Goal: Use online tool/utility: Use online tool/utility

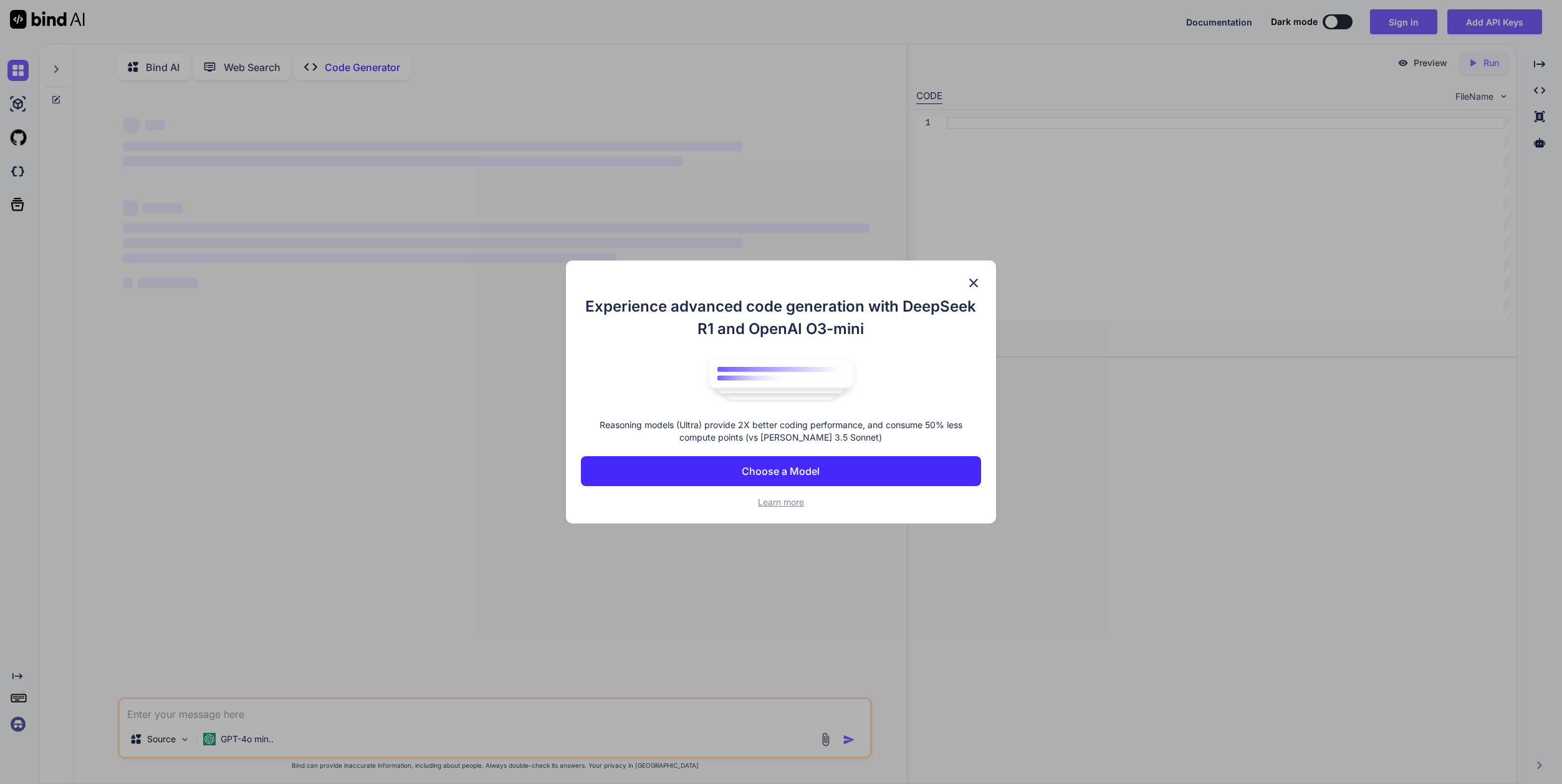
scroll to position [5, 0]
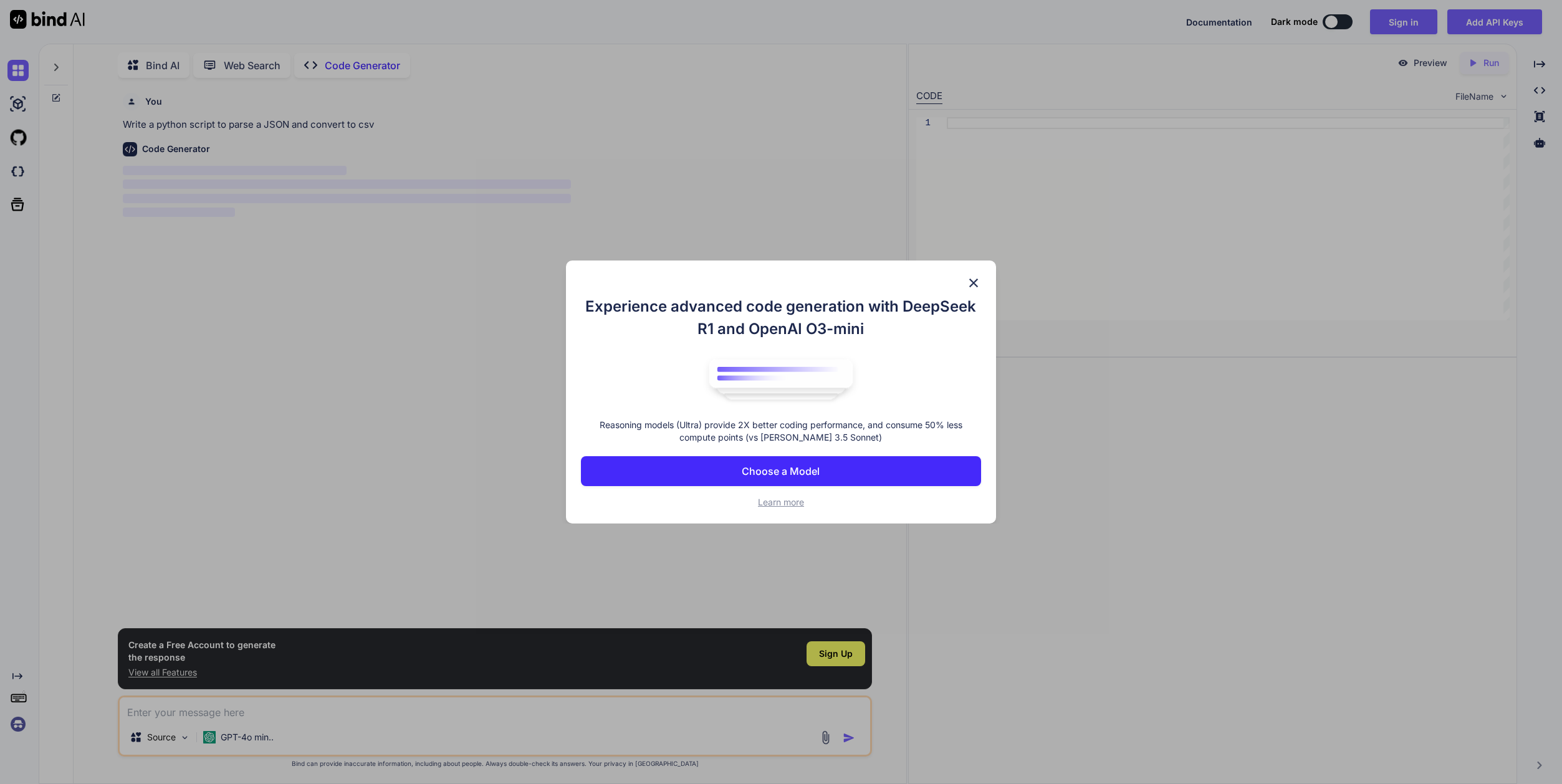
type textarea "x"
click at [803, 470] on p "Choose a Model" at bounding box center [781, 471] width 78 height 15
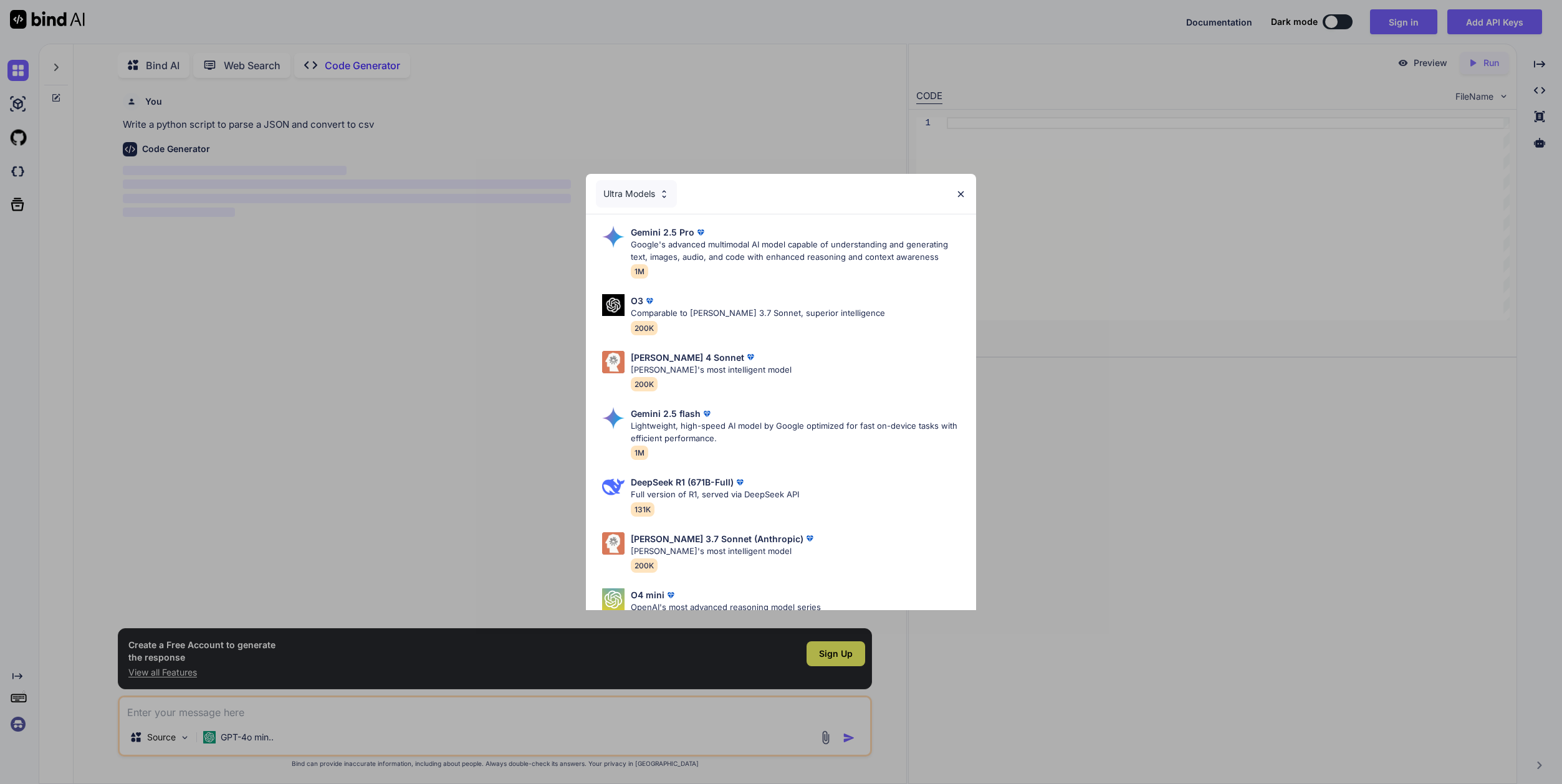
click at [961, 192] on img at bounding box center [961, 193] width 11 height 11
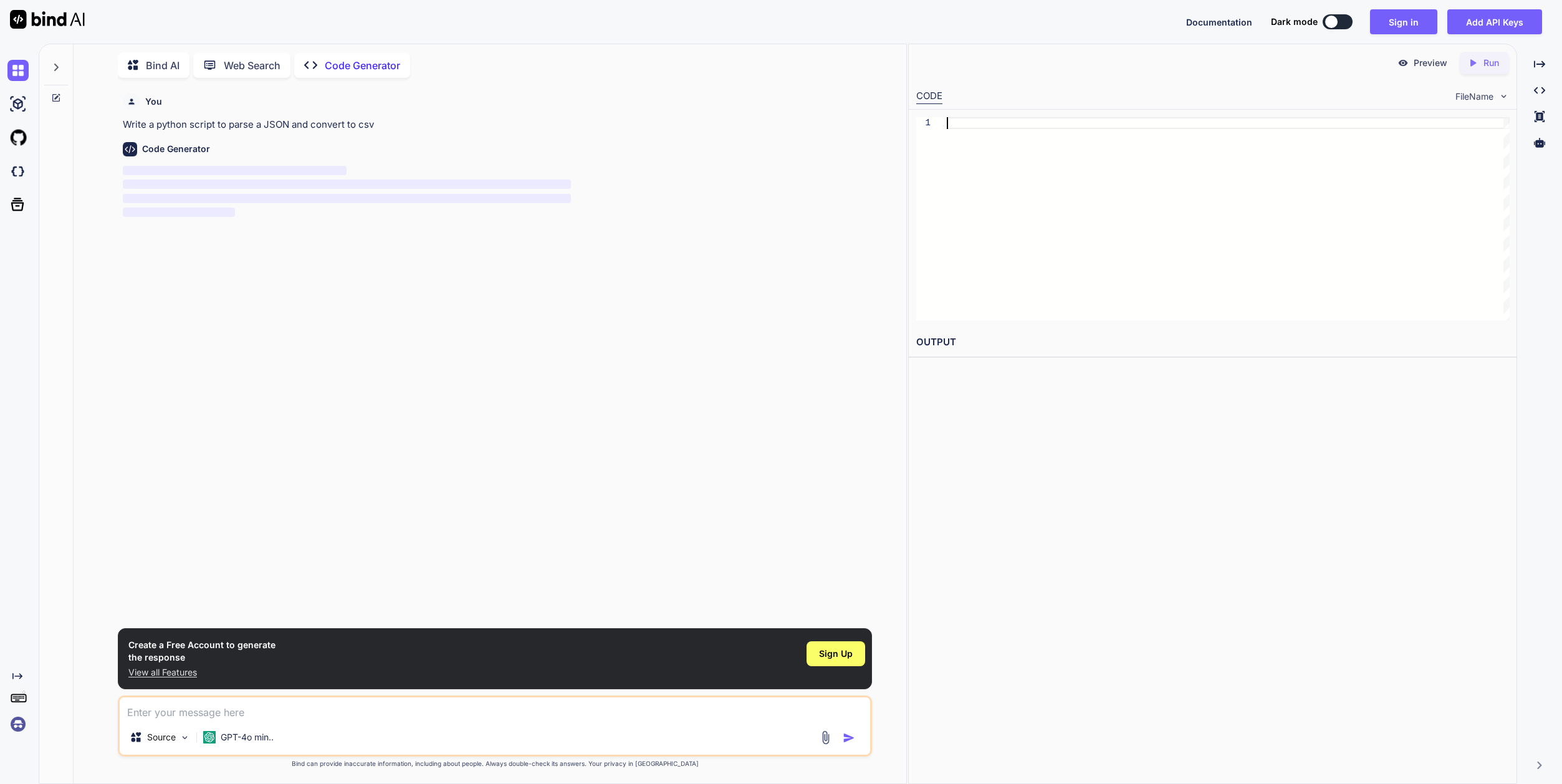
click at [1073, 149] on div at bounding box center [1229, 218] width 563 height 203
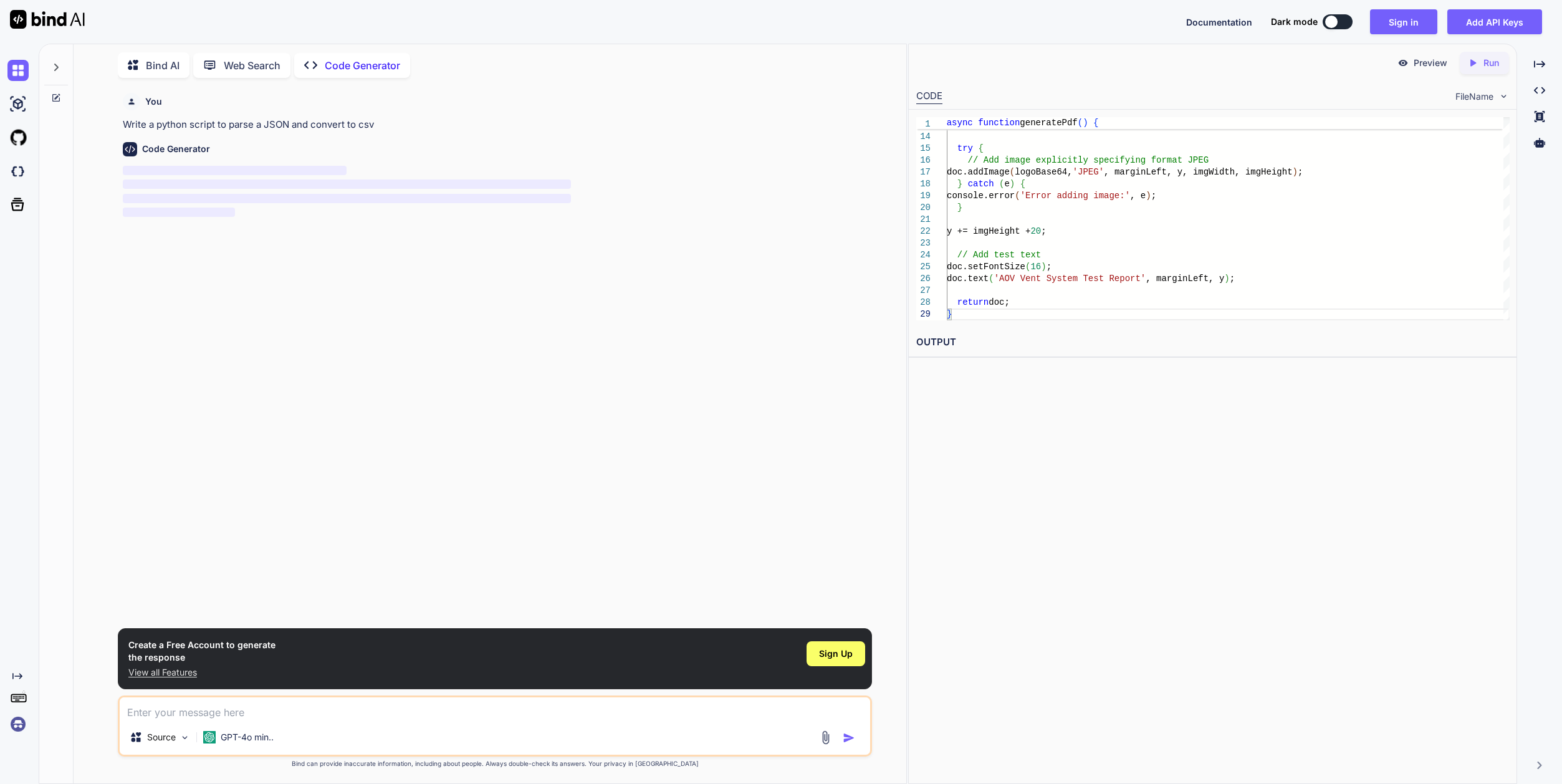
click at [1482, 57] on icon "Created with Pixso." at bounding box center [1475, 63] width 16 height 11
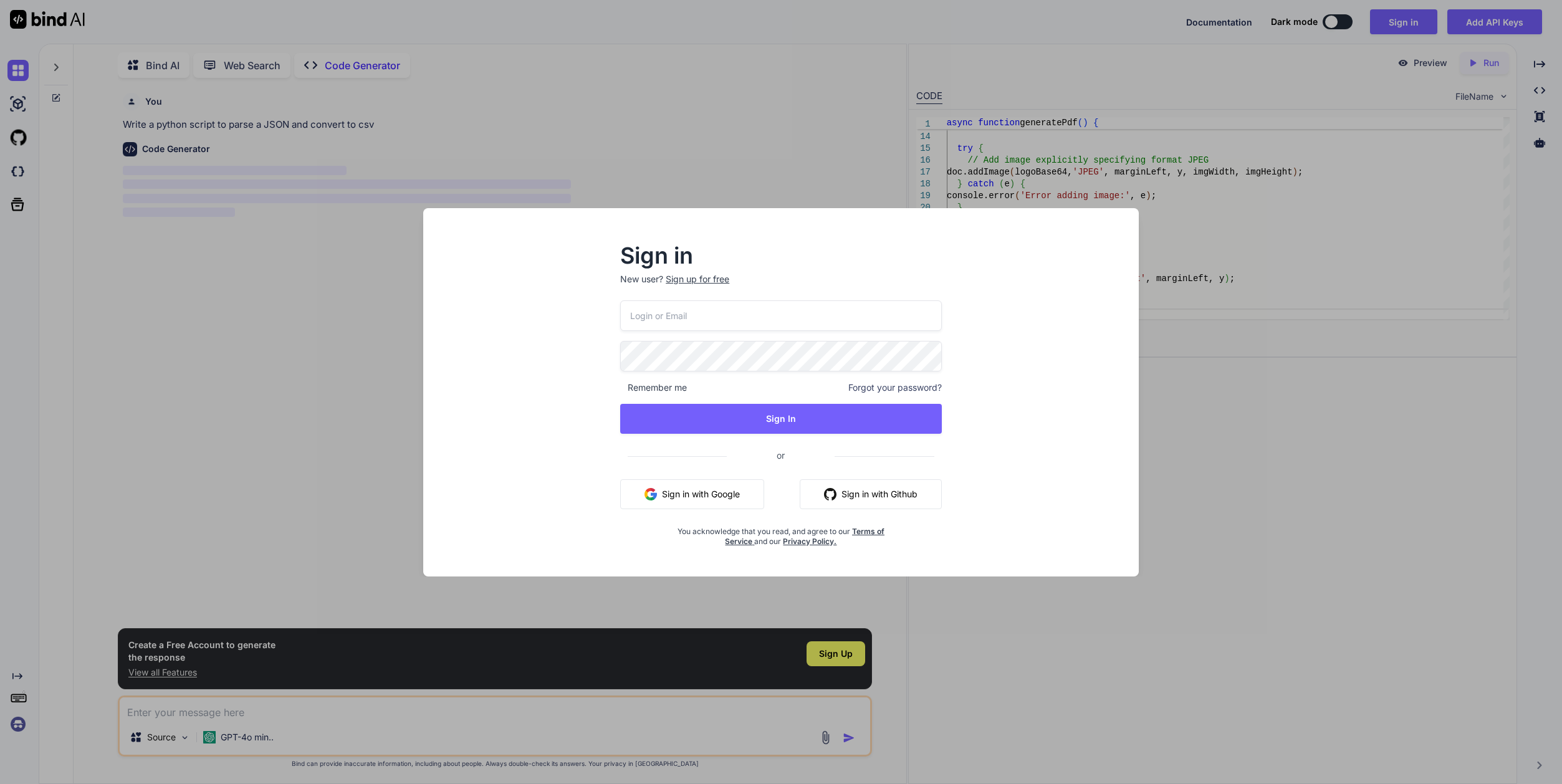
click at [691, 494] on button "Sign in with Google" at bounding box center [692, 494] width 144 height 30
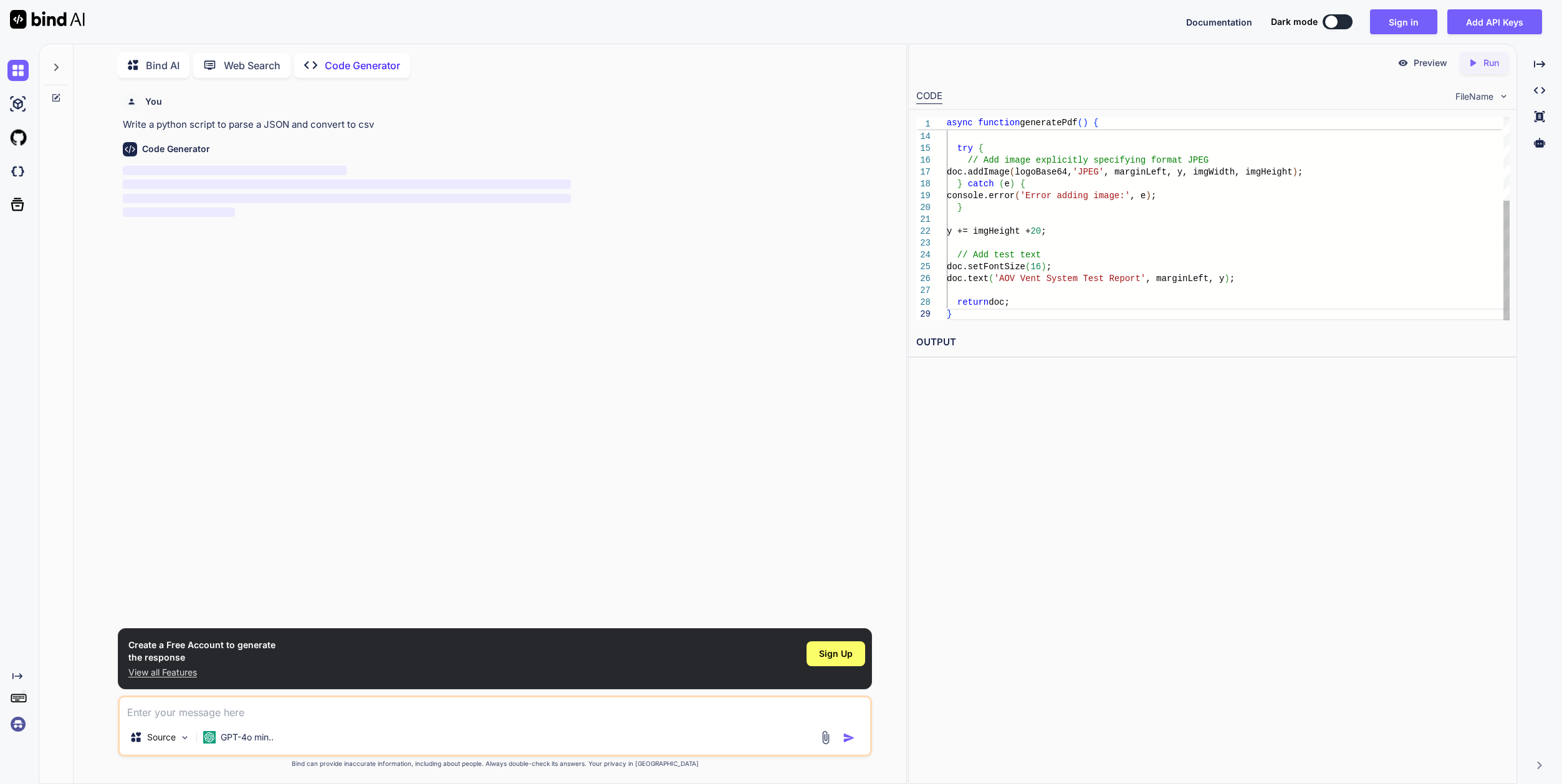
click at [1054, 301] on div "const imgWidth = 110 ; const imgHeight = ( imgProps.height * imgWidth ) / imgPr…" at bounding box center [1229, 148] width 563 height 344
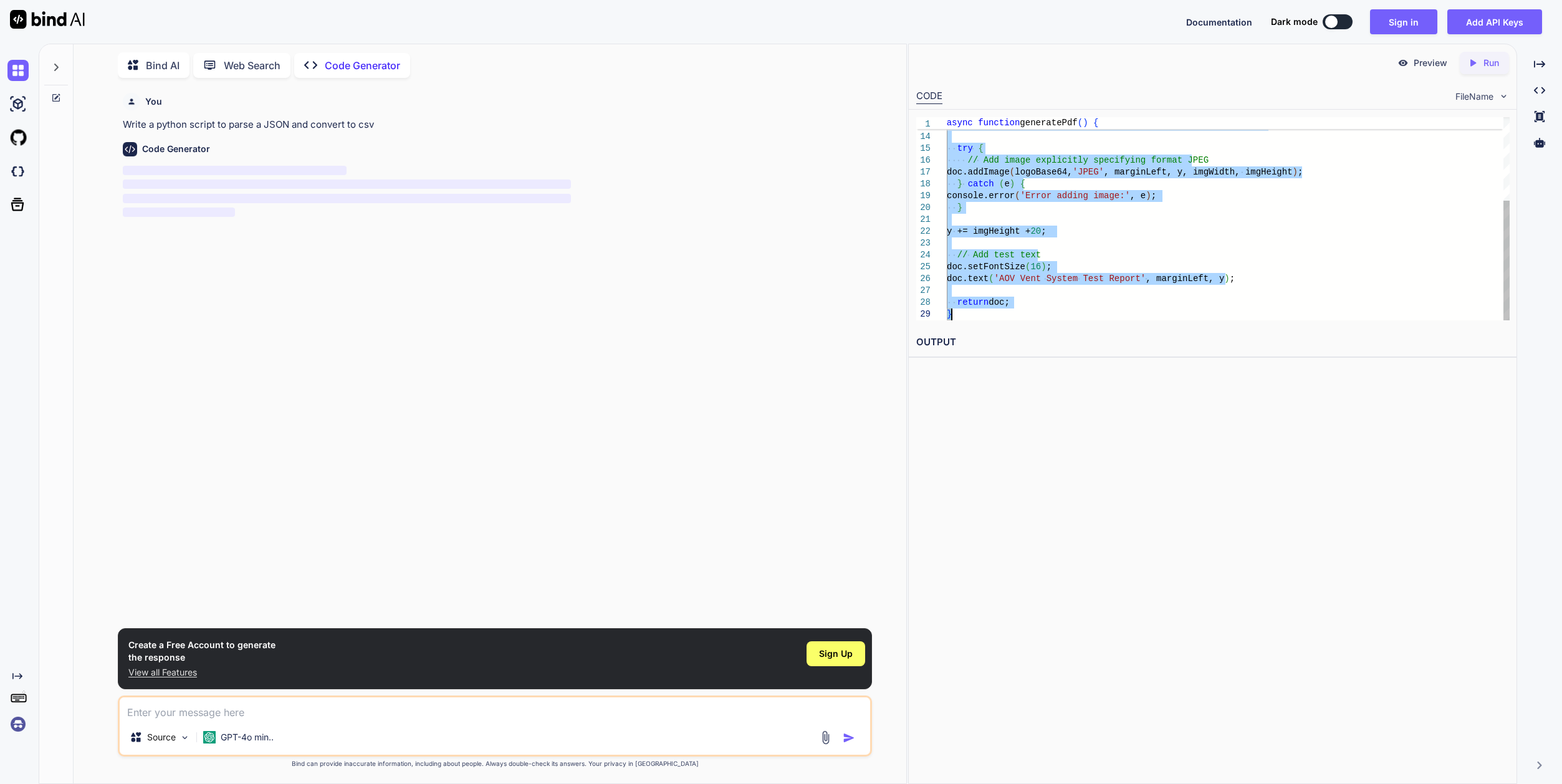
type textarea "async function generatePdf() { const { jsPDF } = window.jspdf; const doc = new …"
click at [1339, 26] on button at bounding box center [1337, 22] width 30 height 15
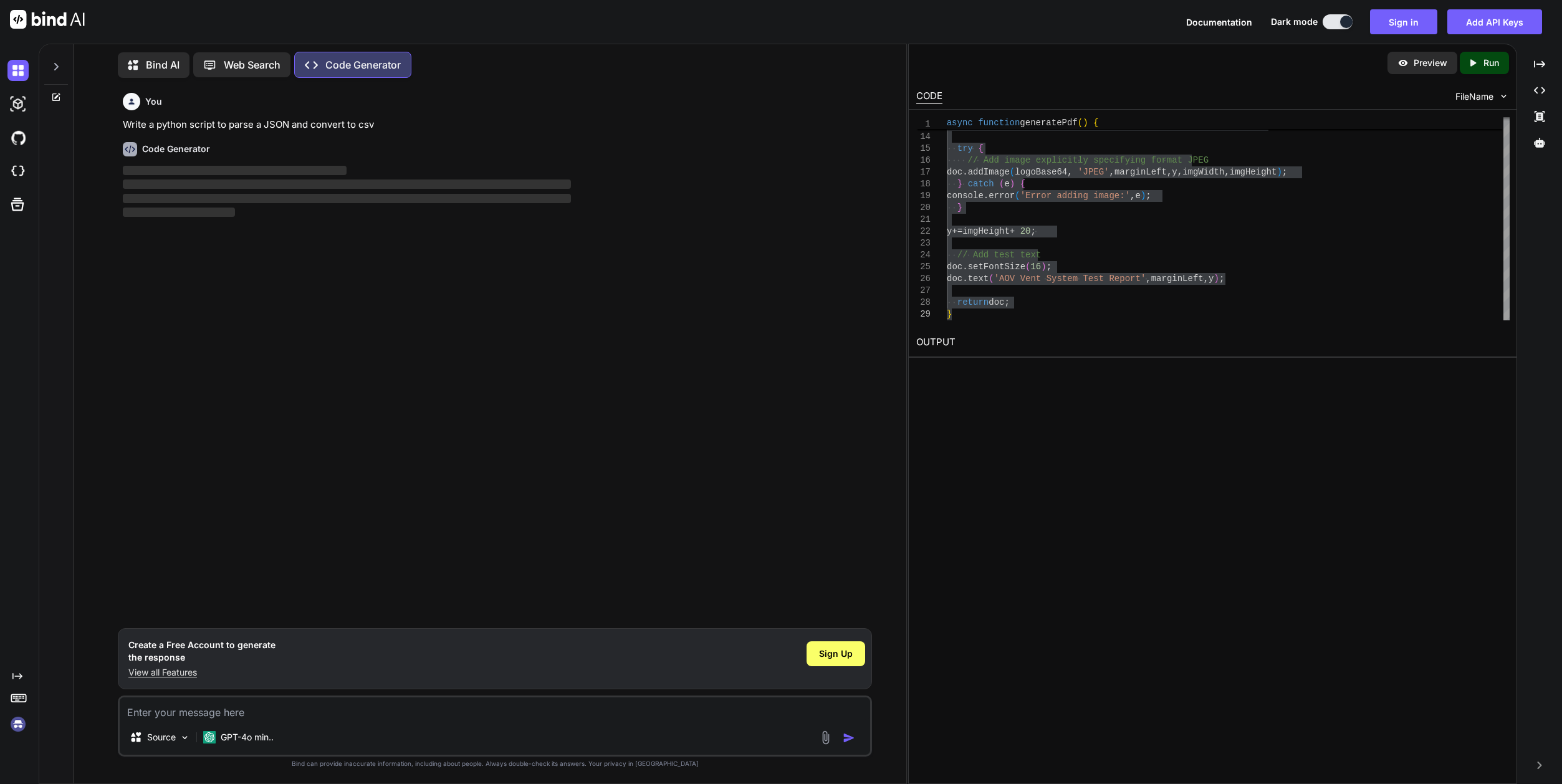
click at [1339, 26] on button at bounding box center [1337, 22] width 30 height 15
